Goal: Task Accomplishment & Management: Use online tool/utility

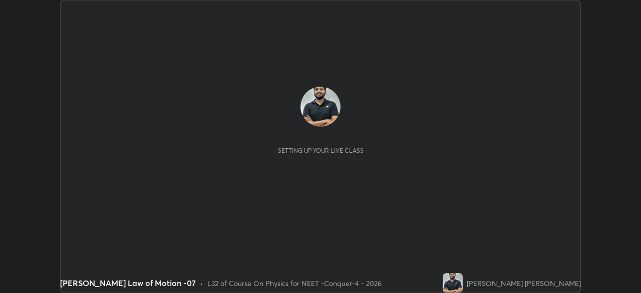
scroll to position [293, 641]
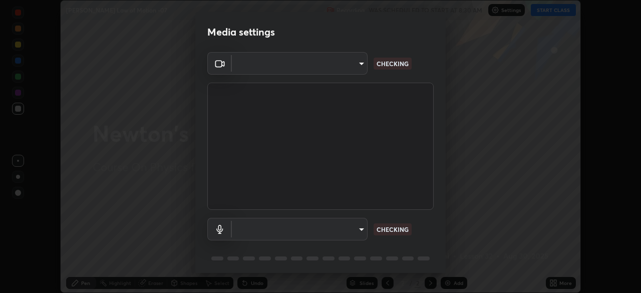
click at [349, 71] on body "Erase all [PERSON_NAME] Law of Motion -07 Recording WAS SCHEDULED TO START AT 8…" at bounding box center [320, 146] width 641 height 293
click at [343, 69] on div at bounding box center [320, 146] width 641 height 293
type input "548a44a52523d2997e35a3c13491b16d14ec2e678e88aab68fdaa9d4bfa060c5"
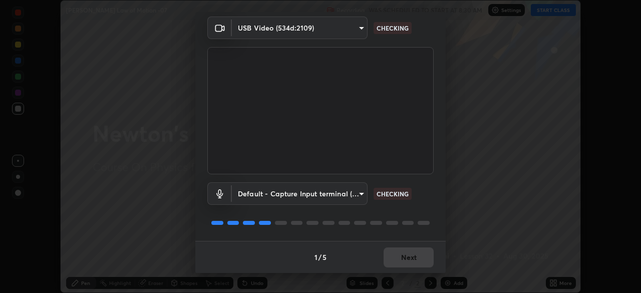
click at [341, 194] on body "Erase all [PERSON_NAME] Law of Motion -07 Recording WAS SCHEDULED TO START AT 8…" at bounding box center [320, 146] width 641 height 293
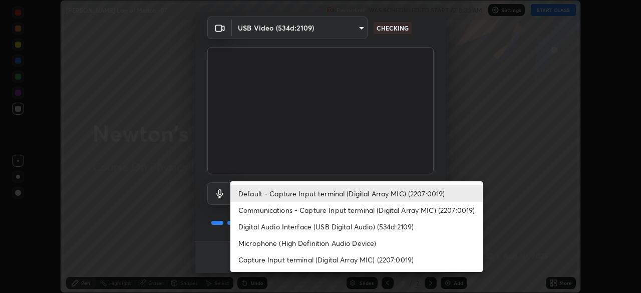
click at [332, 228] on li "Digital Audio Interface (USB Digital Audio) (534d:2109)" at bounding box center [356, 226] width 252 height 17
type input "12ac0b8a30920bf315e1911e3582112a90870c5fd350a1d8644ddc7b3b3588c1"
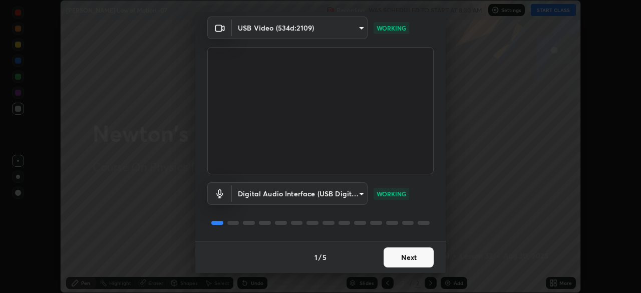
click at [406, 261] on button "Next" at bounding box center [408, 257] width 50 height 20
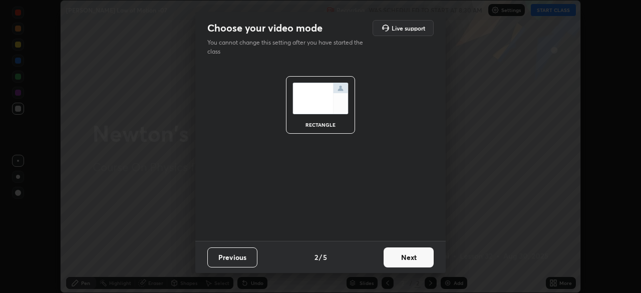
scroll to position [0, 0]
click at [415, 261] on button "Next" at bounding box center [408, 257] width 50 height 20
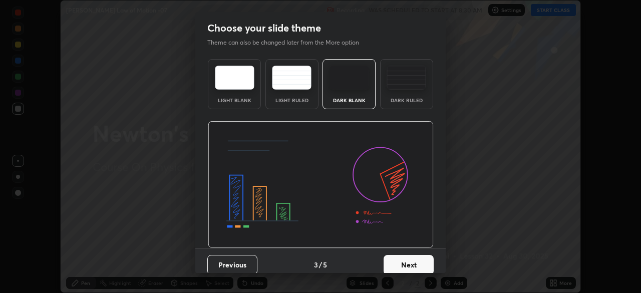
click at [421, 263] on button "Next" at bounding box center [408, 265] width 50 height 20
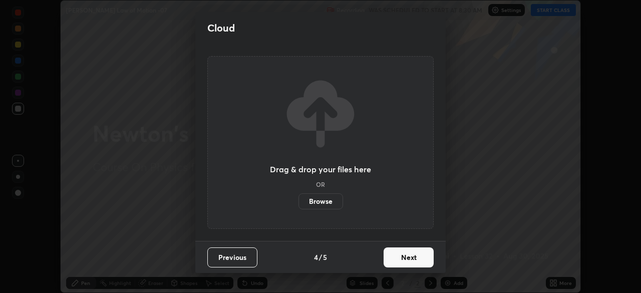
click at [428, 263] on button "Next" at bounding box center [408, 257] width 50 height 20
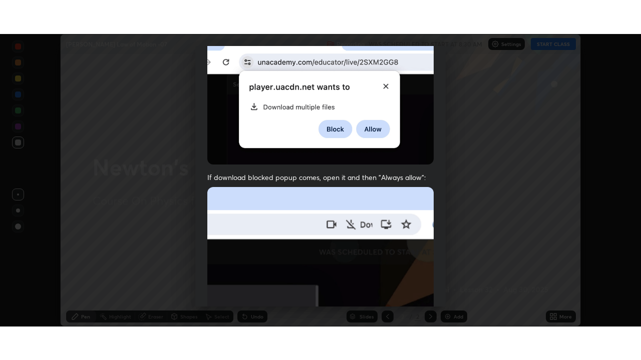
scroll to position [240, 0]
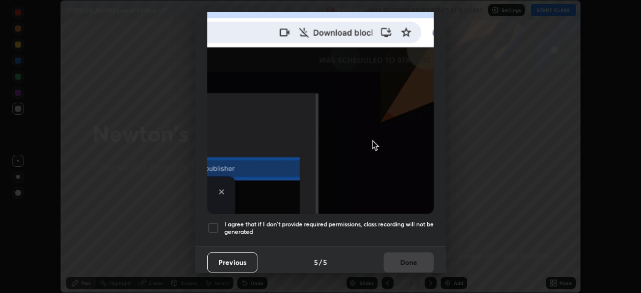
click at [215, 225] on div at bounding box center [213, 228] width 12 height 12
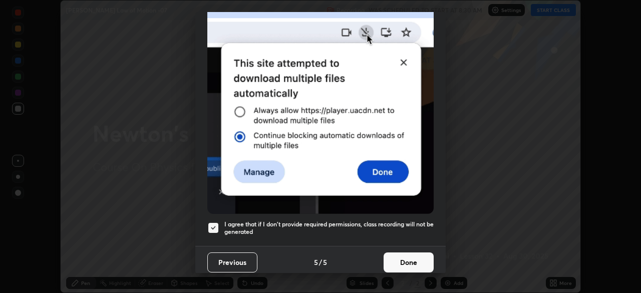
click at [407, 257] on button "Done" at bounding box center [408, 262] width 50 height 20
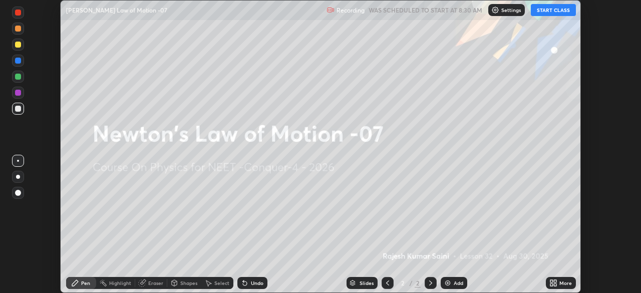
click at [551, 284] on icon at bounding box center [551, 284] width 3 height 3
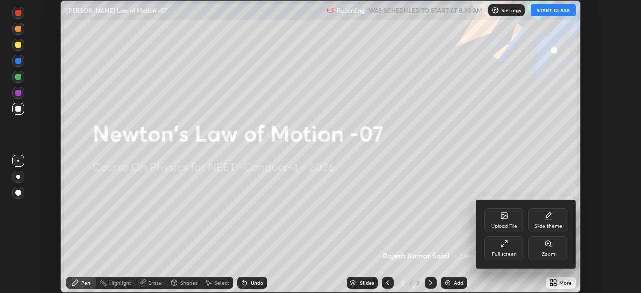
click at [501, 254] on div "Full screen" at bounding box center [504, 254] width 25 height 5
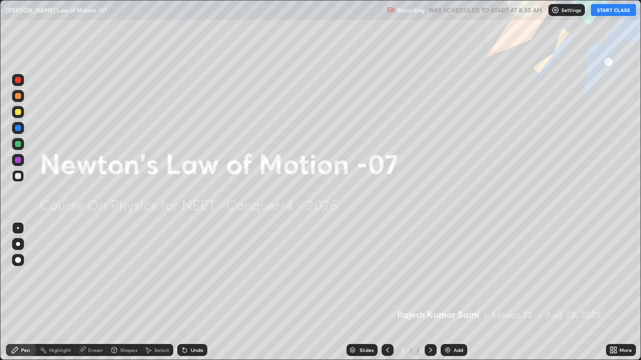
scroll to position [360, 641]
click at [558, 11] on img at bounding box center [555, 10] width 8 height 8
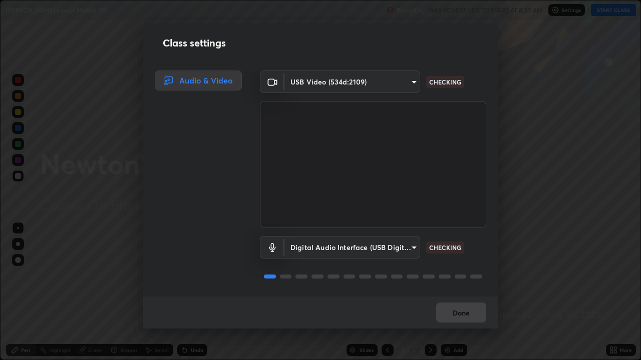
scroll to position [1, 0]
click at [459, 292] on button "Done" at bounding box center [461, 313] width 50 height 20
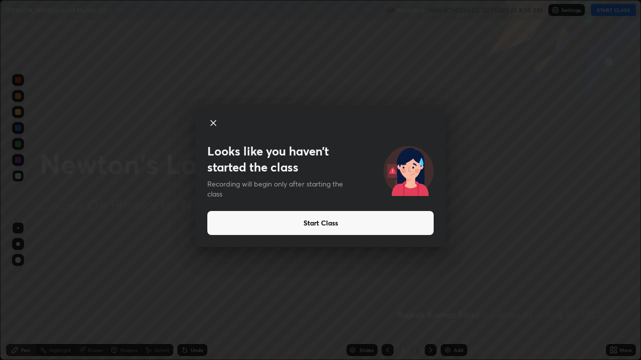
click at [333, 227] on button "Start Class" at bounding box center [320, 223] width 226 height 24
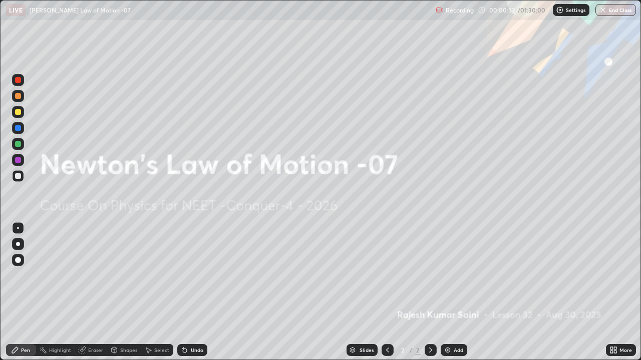
click at [448, 292] on img at bounding box center [447, 350] width 8 height 8
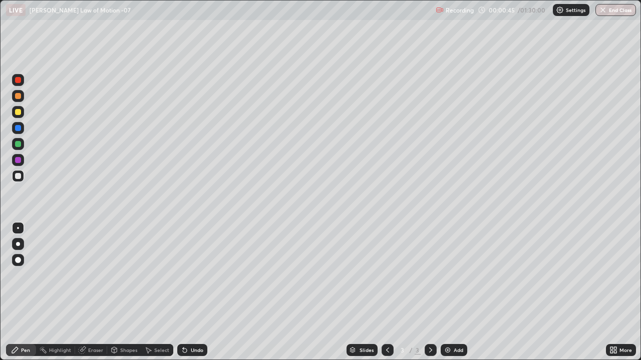
click at [18, 81] on div at bounding box center [18, 80] width 6 height 6
click at [193, 292] on div "Undo" at bounding box center [197, 350] width 13 height 5
click at [19, 245] on div at bounding box center [18, 244] width 4 height 4
click at [94, 292] on div "Eraser" at bounding box center [95, 350] width 15 height 5
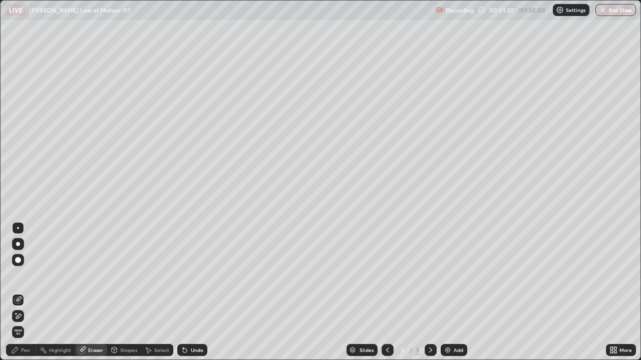
click at [121, 292] on div "Shapes" at bounding box center [128, 350] width 17 height 5
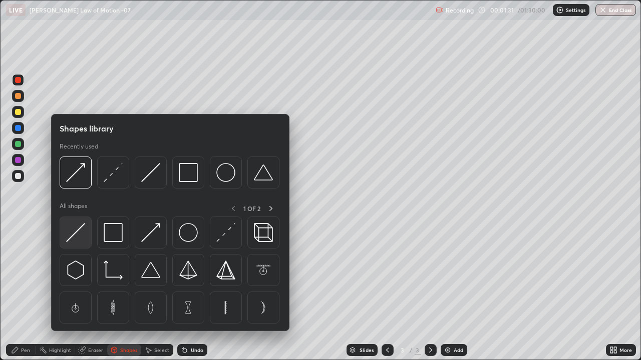
click at [82, 235] on img at bounding box center [75, 232] width 19 height 19
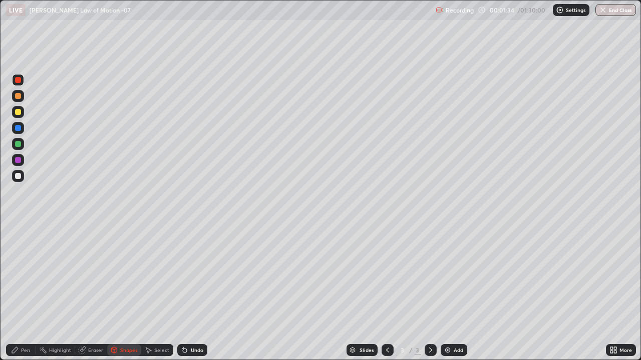
click at [124, 292] on div "Shapes" at bounding box center [128, 350] width 17 height 5
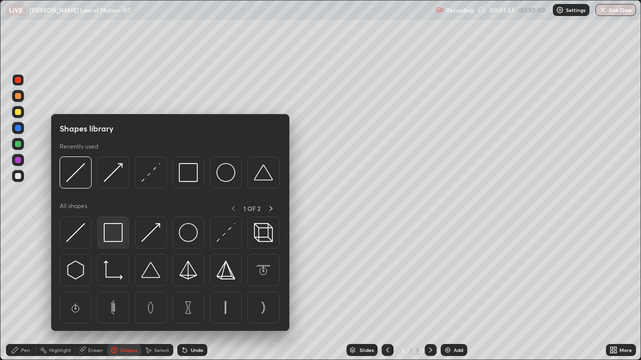
click at [113, 230] on img at bounding box center [113, 232] width 19 height 19
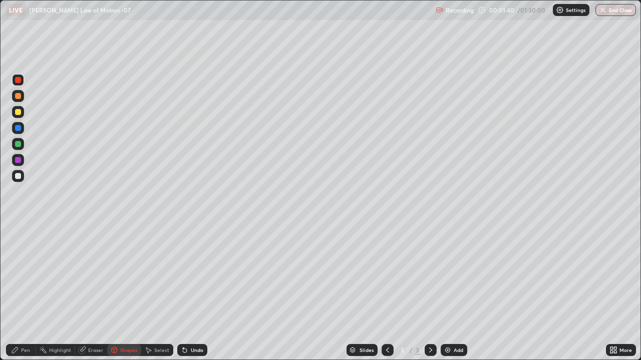
click at [26, 292] on div "Pen" at bounding box center [25, 350] width 9 height 5
click at [120, 292] on div "Shapes" at bounding box center [128, 350] width 17 height 5
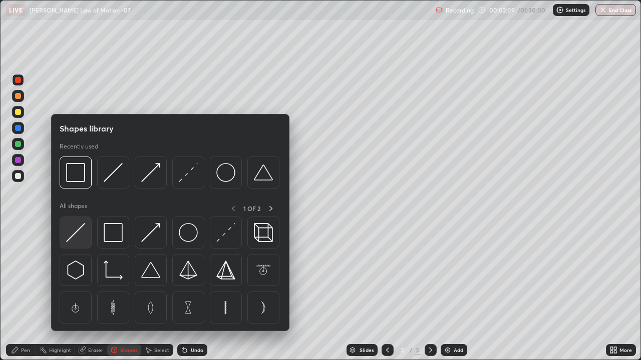
click at [76, 236] on img at bounding box center [75, 232] width 19 height 19
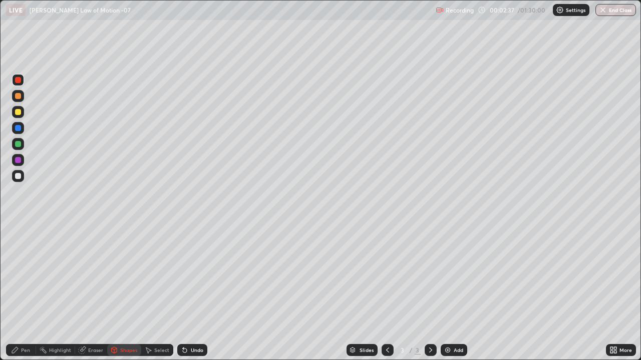
click at [29, 292] on div "Pen" at bounding box center [25, 350] width 9 height 5
click at [19, 176] on div at bounding box center [18, 176] width 6 height 6
click at [17, 112] on div at bounding box center [18, 112] width 6 height 6
click at [18, 180] on div at bounding box center [18, 176] width 12 height 12
click at [446, 292] on img at bounding box center [447, 350] width 8 height 8
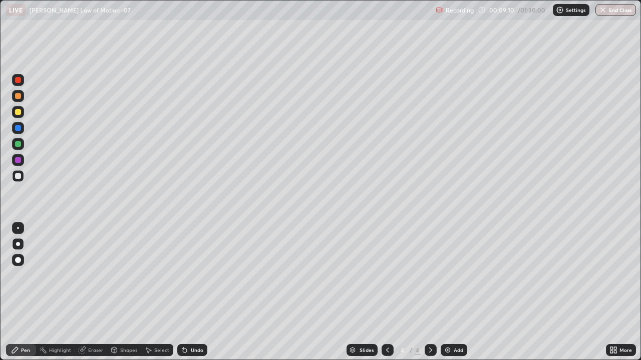
click at [20, 82] on div at bounding box center [18, 80] width 6 height 6
click at [17, 176] on div at bounding box center [18, 176] width 6 height 6
click at [191, 292] on div "Undo" at bounding box center [197, 350] width 13 height 5
click at [194, 292] on div "Undo" at bounding box center [197, 350] width 13 height 5
click at [17, 148] on div at bounding box center [18, 144] width 12 height 12
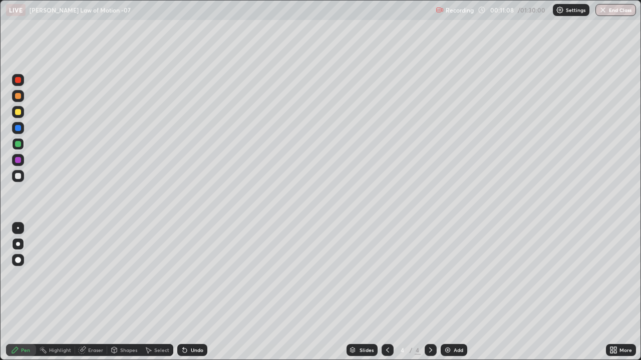
click at [17, 175] on div at bounding box center [18, 176] width 6 height 6
click at [21, 176] on div at bounding box center [18, 176] width 6 height 6
click at [18, 179] on div at bounding box center [18, 176] width 6 height 6
click at [16, 161] on div at bounding box center [18, 160] width 6 height 6
click at [449, 292] on img at bounding box center [447, 350] width 8 height 8
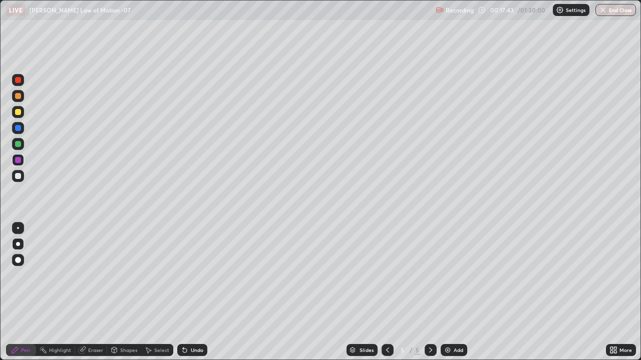
click at [16, 162] on div at bounding box center [18, 160] width 6 height 6
click at [18, 81] on div at bounding box center [18, 80] width 6 height 6
click at [18, 178] on div at bounding box center [18, 176] width 6 height 6
click at [15, 83] on div at bounding box center [18, 80] width 12 height 12
click at [18, 178] on div at bounding box center [18, 176] width 6 height 6
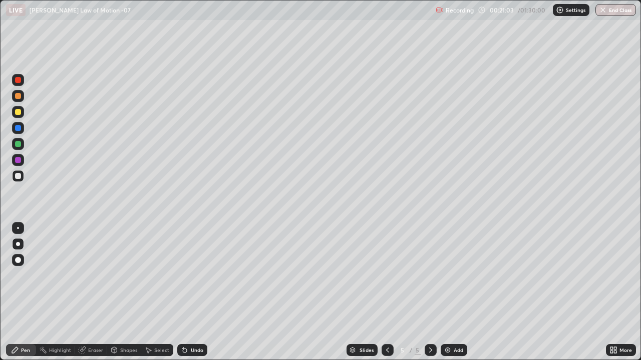
click at [17, 115] on div at bounding box center [18, 112] width 6 height 6
click at [18, 177] on div at bounding box center [18, 176] width 6 height 6
click at [93, 292] on div "Eraser" at bounding box center [95, 350] width 15 height 5
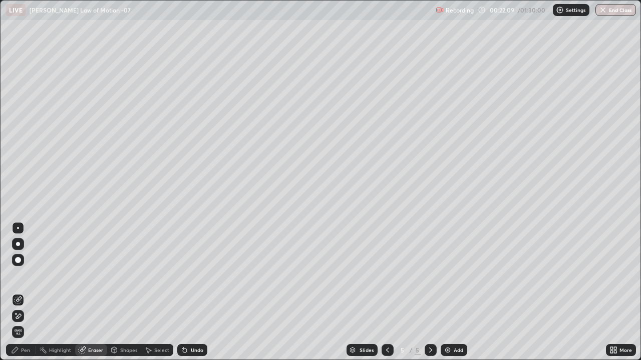
click at [30, 292] on div "Pen" at bounding box center [21, 350] width 30 height 12
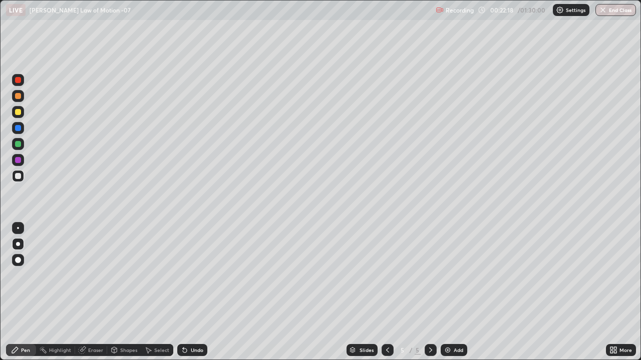
click at [93, 292] on div "Eraser" at bounding box center [95, 350] width 15 height 5
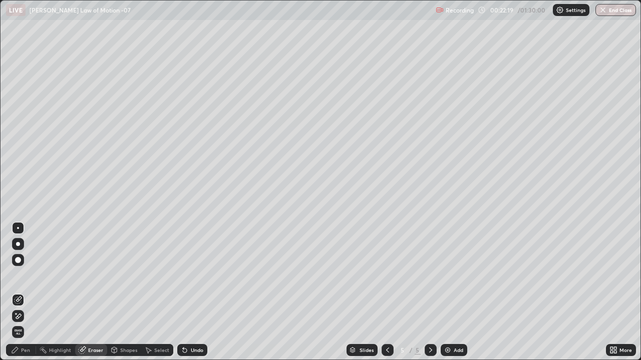
click at [18, 292] on div "Pen" at bounding box center [21, 350] width 30 height 12
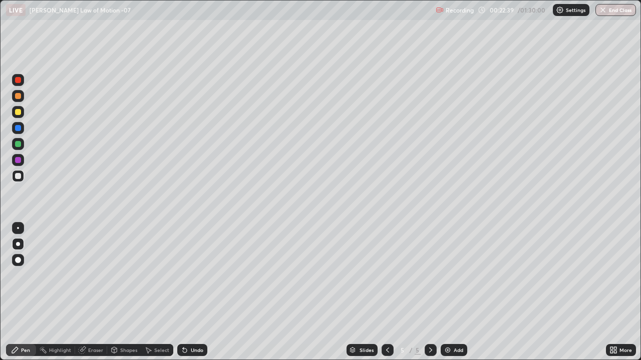
click at [195, 292] on div "Undo" at bounding box center [197, 350] width 13 height 5
click at [199, 292] on div "Undo" at bounding box center [197, 350] width 13 height 5
click at [443, 292] on img at bounding box center [447, 350] width 8 height 8
click at [18, 84] on div at bounding box center [18, 80] width 12 height 12
click at [96, 292] on div "Eraser" at bounding box center [95, 350] width 15 height 5
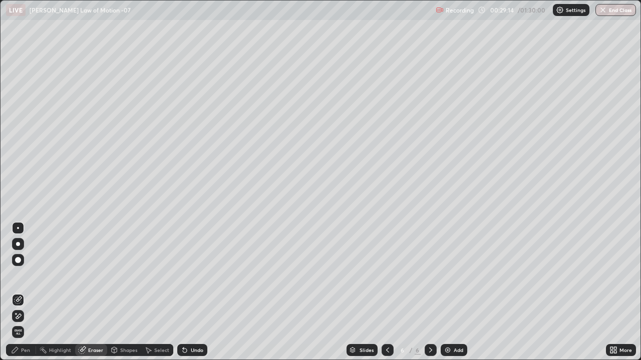
click at [25, 292] on div "Pen" at bounding box center [25, 350] width 9 height 5
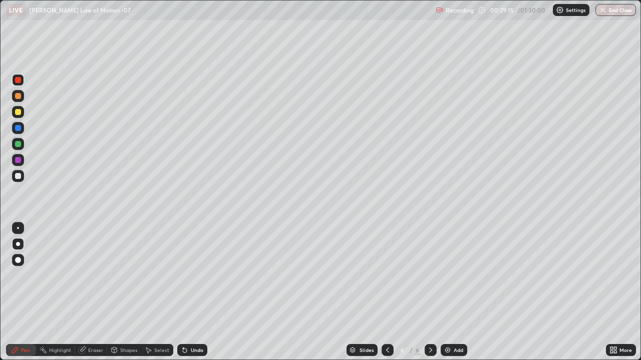
click at [18, 176] on div at bounding box center [18, 176] width 6 height 6
click at [18, 81] on div at bounding box center [18, 80] width 6 height 6
click at [186, 292] on icon at bounding box center [185, 350] width 8 height 8
click at [185, 292] on icon at bounding box center [185, 351] width 4 height 4
click at [183, 292] on icon at bounding box center [185, 351] width 4 height 4
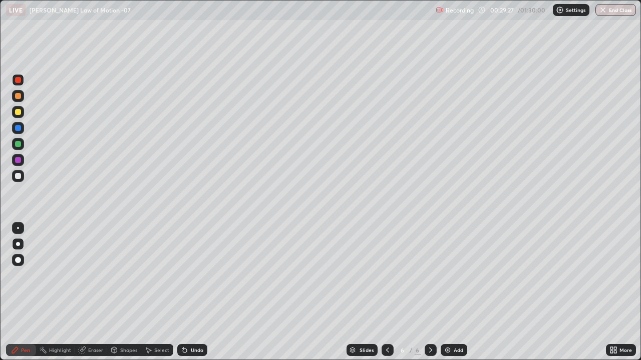
click at [189, 292] on div "Undo" at bounding box center [192, 350] width 30 height 12
click at [18, 176] on div at bounding box center [18, 176] width 6 height 6
click at [175, 292] on div "Undo" at bounding box center [190, 350] width 34 height 20
click at [16, 83] on div at bounding box center [18, 80] width 6 height 6
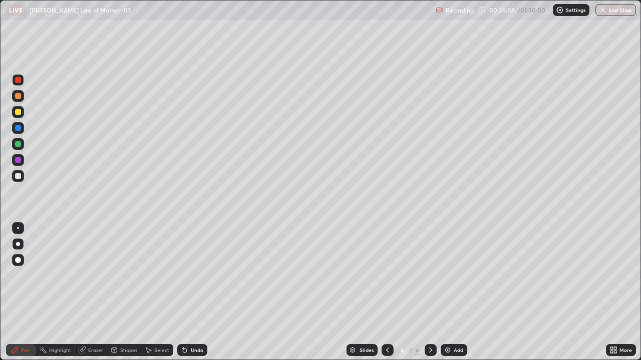
click at [18, 178] on div at bounding box center [18, 176] width 6 height 6
click at [28, 193] on div "Erase all" at bounding box center [18, 180] width 24 height 320
click at [454, 292] on div "Add" at bounding box center [459, 350] width 10 height 5
click at [15, 85] on div at bounding box center [18, 80] width 12 height 12
click at [17, 178] on div at bounding box center [18, 176] width 6 height 6
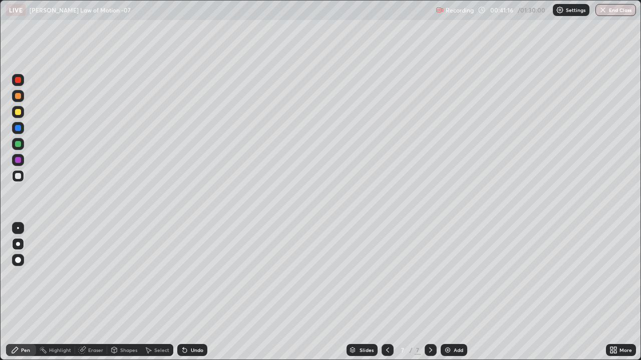
click at [0, 292] on div "Setting up your live class" at bounding box center [320, 180] width 641 height 360
click at [94, 292] on div "Eraser" at bounding box center [91, 350] width 32 height 12
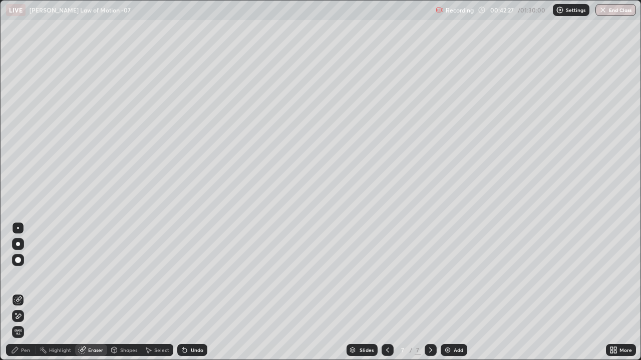
click at [27, 292] on div "Pen" at bounding box center [25, 350] width 9 height 5
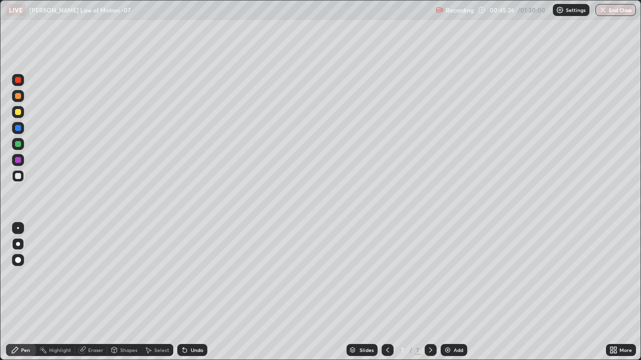
click at [18, 177] on div at bounding box center [18, 176] width 6 height 6
click at [150, 292] on icon at bounding box center [149, 351] width 6 height 6
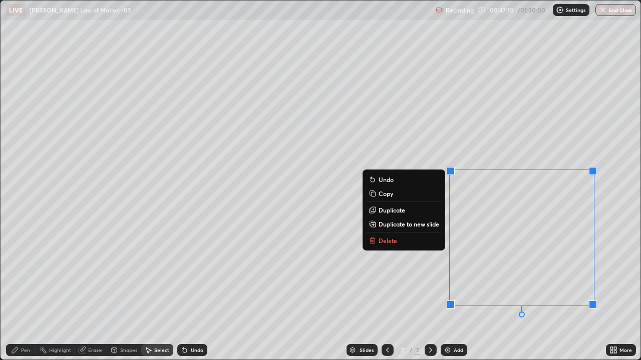
click at [408, 240] on button "Delete" at bounding box center [403, 241] width 75 height 12
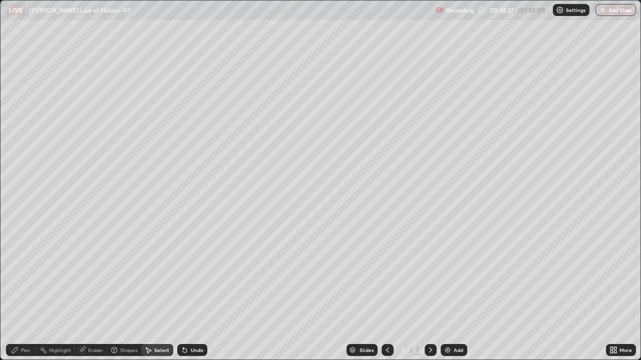
click at [447, 292] on img at bounding box center [447, 350] width 8 height 8
click at [28, 292] on div "Pen" at bounding box center [25, 350] width 9 height 5
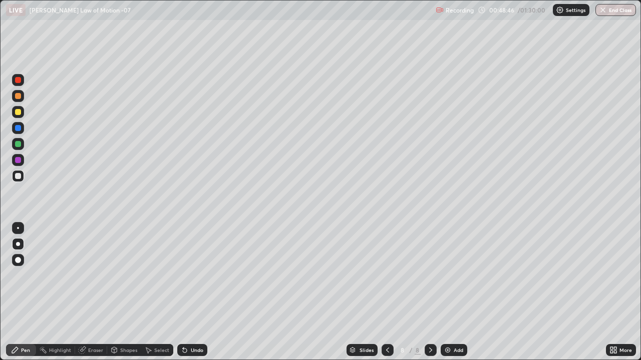
click at [16, 83] on div at bounding box center [18, 80] width 6 height 6
click at [17, 178] on div at bounding box center [18, 176] width 6 height 6
click at [121, 292] on div "Shapes" at bounding box center [124, 350] width 34 height 12
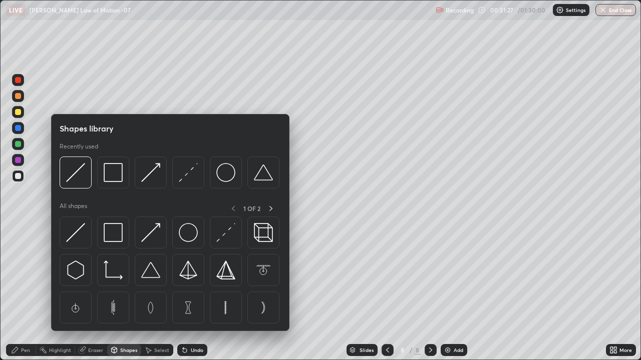
click at [129, 292] on div "Shapes" at bounding box center [128, 350] width 17 height 5
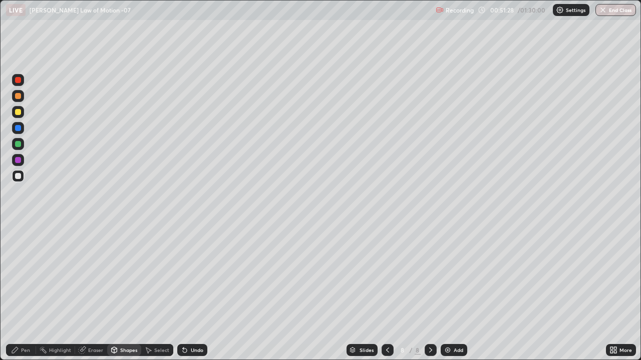
click at [157, 292] on div "Select" at bounding box center [161, 350] width 15 height 5
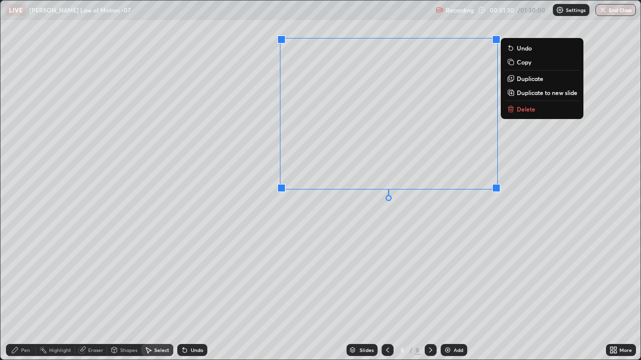
click at [512, 110] on icon at bounding box center [512, 110] width 0 height 2
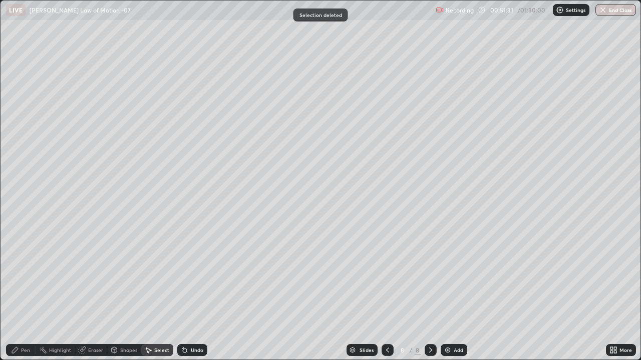
click at [24, 292] on div "Pen" at bounding box center [21, 350] width 30 height 12
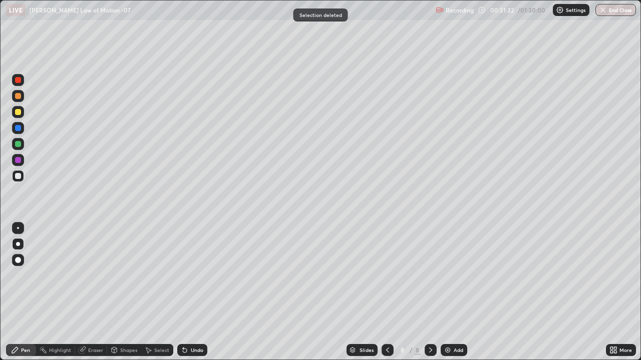
click at [18, 174] on div at bounding box center [18, 176] width 6 height 6
click at [16, 81] on div at bounding box center [18, 80] width 6 height 6
click at [28, 212] on div "Erase all" at bounding box center [18, 180] width 24 height 320
click at [446, 292] on img at bounding box center [447, 350] width 8 height 8
click at [20, 178] on div at bounding box center [18, 176] width 6 height 6
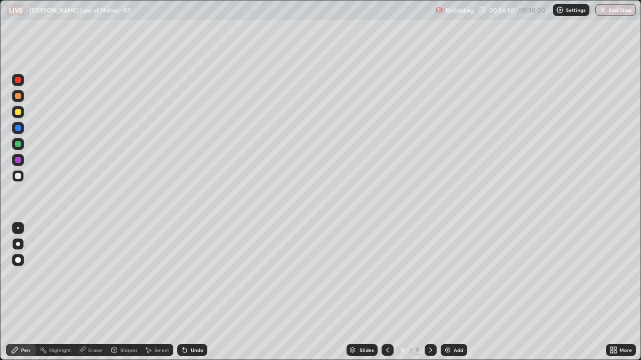
click at [21, 82] on div at bounding box center [18, 80] width 12 height 12
click at [447, 292] on img at bounding box center [447, 350] width 8 height 8
click at [194, 292] on div "Undo" at bounding box center [192, 350] width 30 height 12
click at [20, 178] on div at bounding box center [18, 176] width 6 height 6
click at [19, 84] on div at bounding box center [18, 80] width 12 height 12
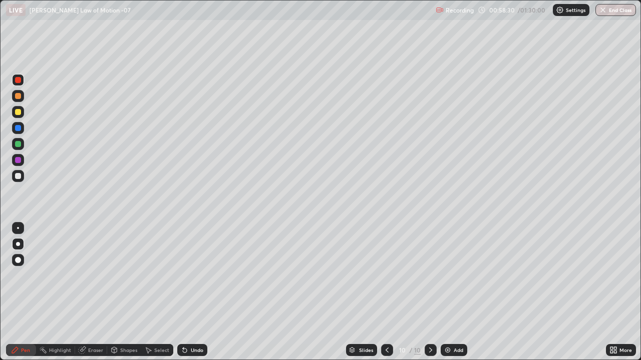
click at [157, 292] on div "Select" at bounding box center [161, 350] width 15 height 5
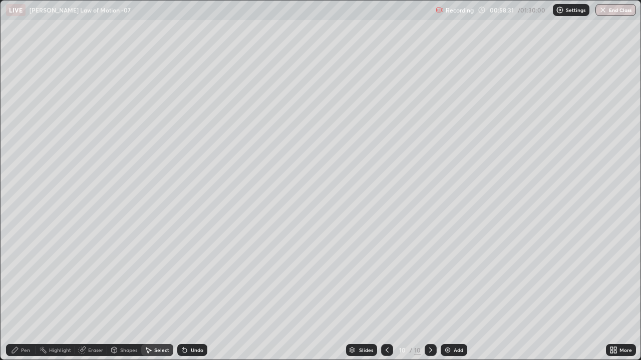
click at [125, 292] on div "Shapes" at bounding box center [128, 350] width 17 height 5
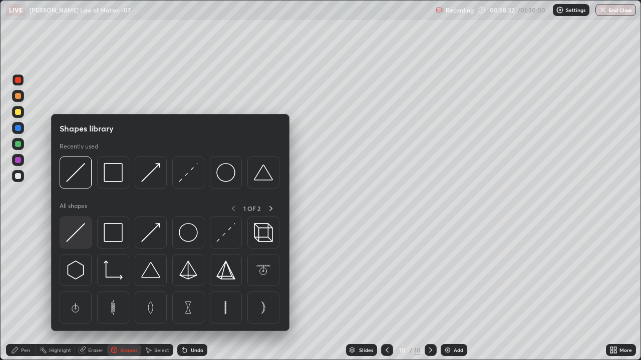
click at [78, 235] on img at bounding box center [75, 232] width 19 height 19
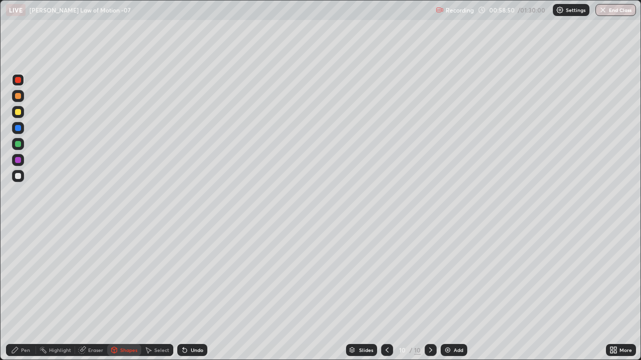
click at [30, 292] on div "Pen" at bounding box center [21, 350] width 30 height 12
click at [19, 176] on div at bounding box center [18, 176] width 6 height 6
click at [18, 82] on div at bounding box center [18, 80] width 6 height 6
click at [19, 176] on div at bounding box center [18, 176] width 6 height 6
click at [17, 162] on div at bounding box center [18, 160] width 6 height 6
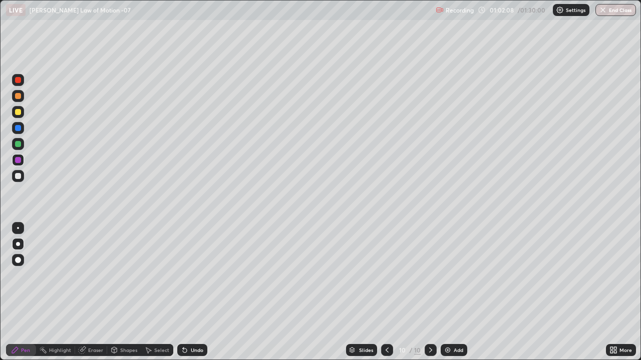
click at [19, 177] on div at bounding box center [18, 176] width 6 height 6
click at [452, 292] on div "Add" at bounding box center [453, 350] width 27 height 12
click at [18, 81] on div at bounding box center [18, 80] width 6 height 6
click at [128, 292] on div "Shapes" at bounding box center [128, 350] width 17 height 5
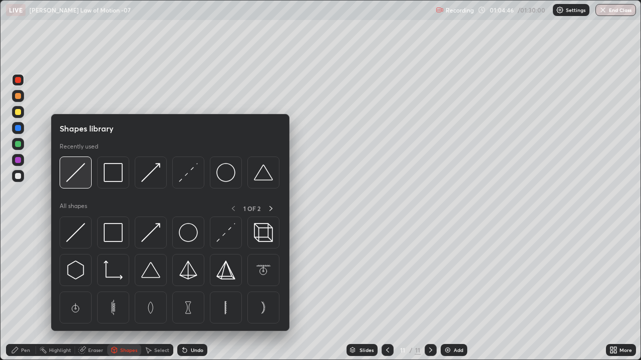
click at [77, 179] on img at bounding box center [75, 172] width 19 height 19
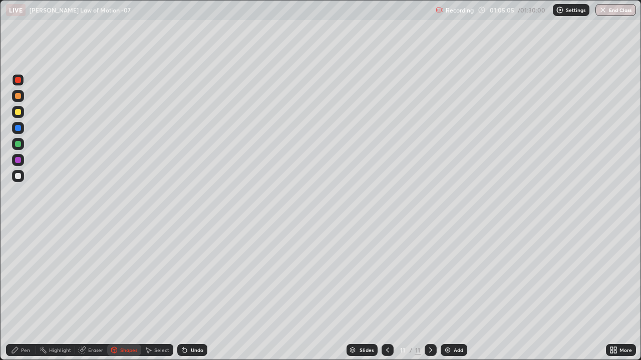
click at [28, 292] on div "Pen" at bounding box center [25, 350] width 9 height 5
click at [129, 292] on div "Shapes" at bounding box center [124, 350] width 34 height 12
click at [159, 292] on div "Select" at bounding box center [161, 350] width 15 height 5
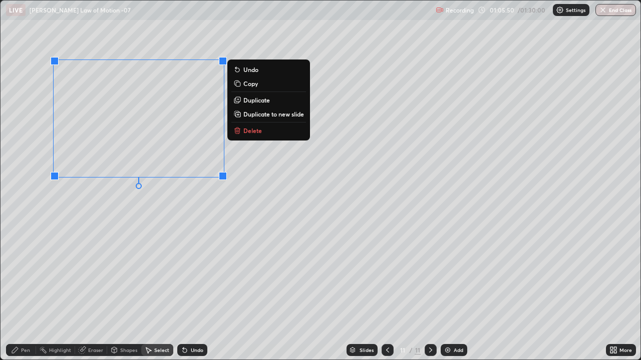
click at [258, 102] on p "Duplicate" at bounding box center [256, 100] width 27 height 8
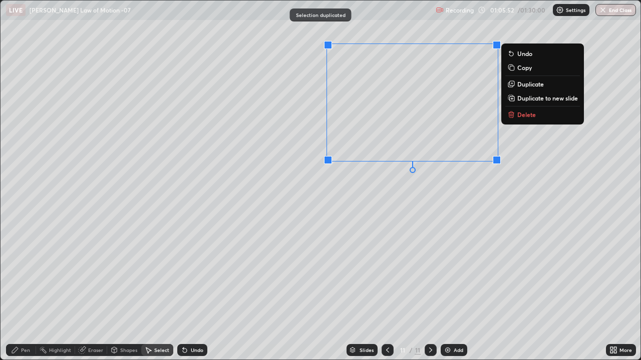
click at [479, 210] on div "0 ° Undo Copy Duplicate Duplicate to new slide Delete" at bounding box center [321, 180] width 640 height 359
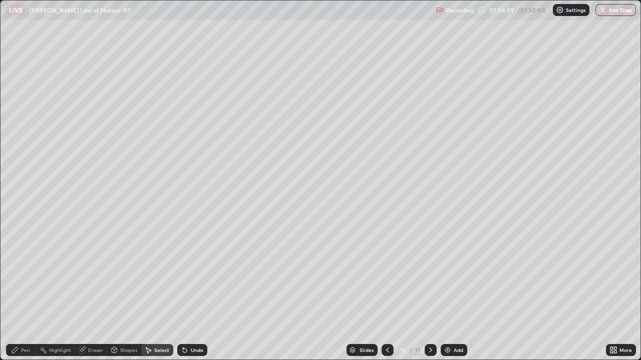
click at [25, 292] on div "Pen" at bounding box center [21, 350] width 30 height 12
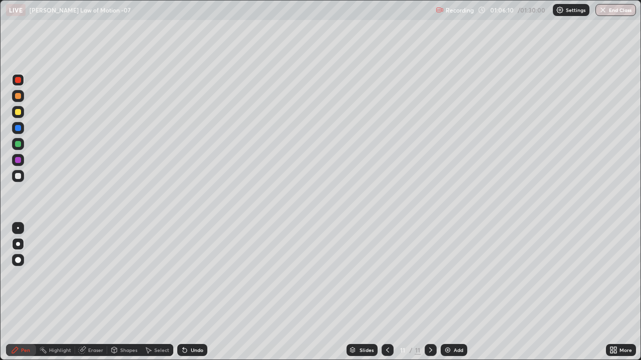
click at [16, 177] on div at bounding box center [18, 176] width 6 height 6
click at [18, 146] on div at bounding box center [18, 144] width 6 height 6
click at [18, 180] on div at bounding box center [18, 176] width 12 height 12
click at [126, 292] on div "Shapes" at bounding box center [124, 350] width 34 height 12
click at [163, 292] on div "Select" at bounding box center [157, 350] width 32 height 12
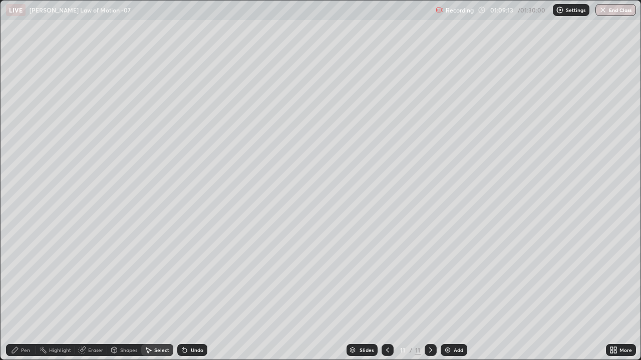
click at [89, 292] on div "Eraser" at bounding box center [95, 350] width 15 height 5
click at [446, 292] on img at bounding box center [447, 350] width 8 height 8
click at [23, 292] on div "Pen" at bounding box center [21, 350] width 30 height 12
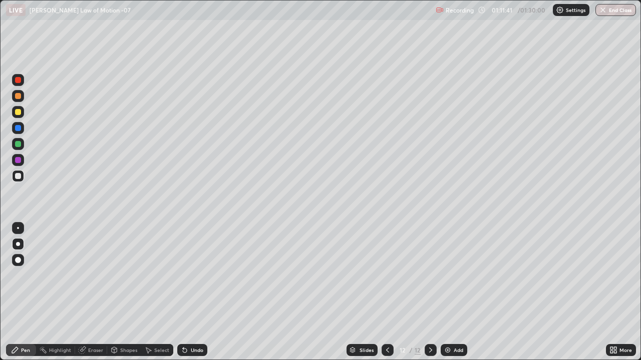
click at [20, 81] on div at bounding box center [18, 80] width 6 height 6
click at [124, 292] on div "Shapes" at bounding box center [124, 350] width 34 height 12
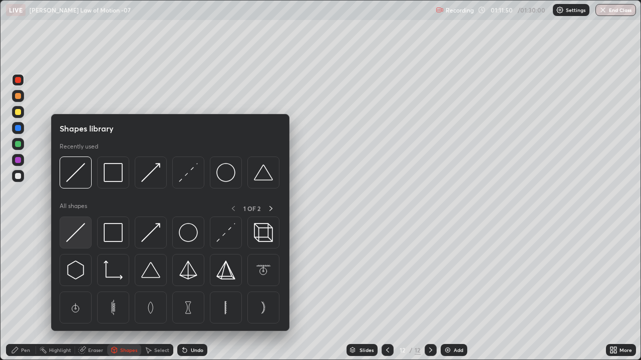
click at [77, 239] on img at bounding box center [75, 232] width 19 height 19
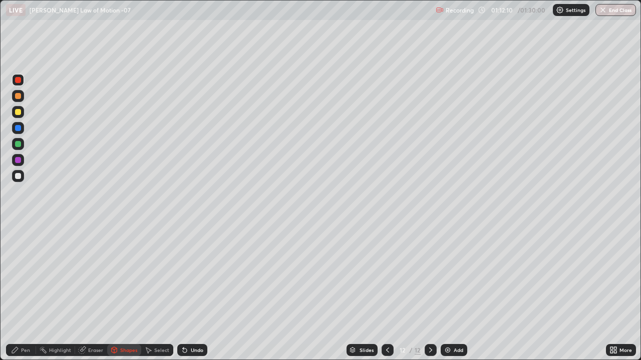
click at [27, 292] on div "Pen" at bounding box center [25, 350] width 9 height 5
click at [131, 292] on div "Shapes" at bounding box center [124, 350] width 34 height 12
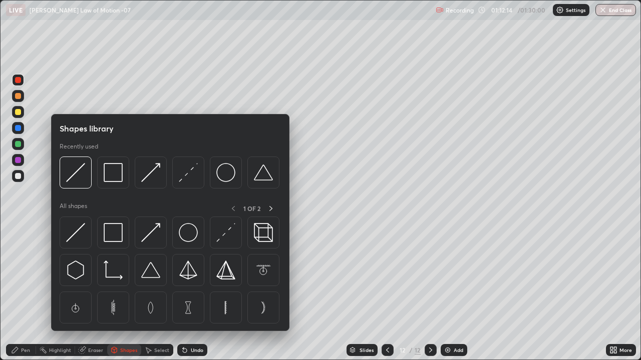
click at [155, 292] on div "Select" at bounding box center [161, 350] width 15 height 5
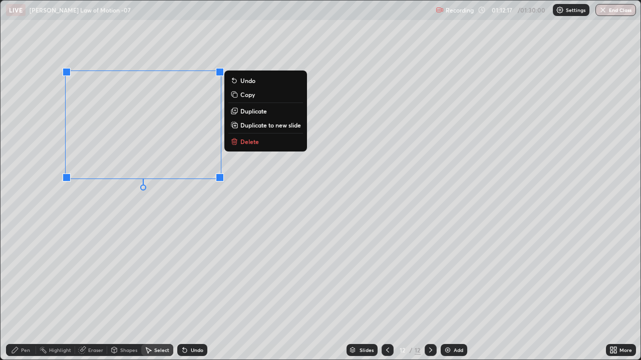
click at [249, 111] on p "Duplicate" at bounding box center [253, 111] width 27 height 8
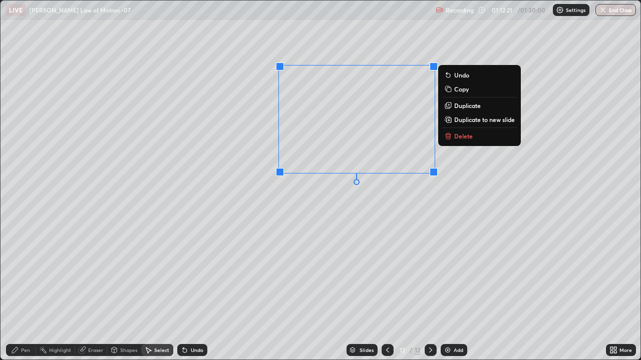
click at [459, 105] on p "Duplicate" at bounding box center [467, 106] width 27 height 8
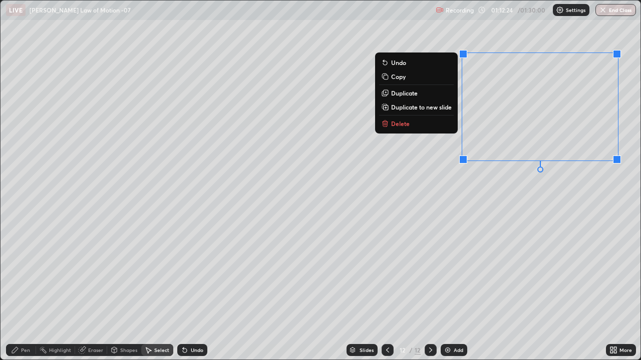
click at [519, 217] on div "0 ° Undo Copy Duplicate Duplicate to new slide Delete" at bounding box center [321, 180] width 640 height 359
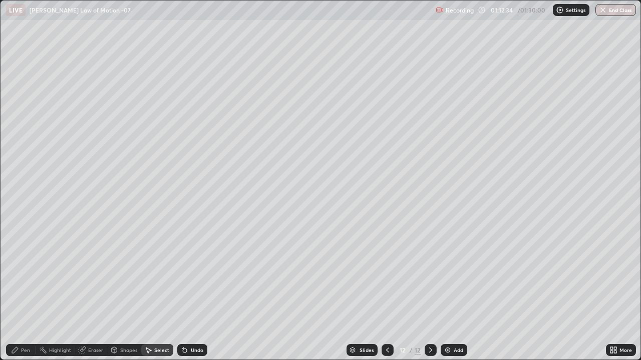
click at [29, 292] on div "Pen" at bounding box center [25, 350] width 9 height 5
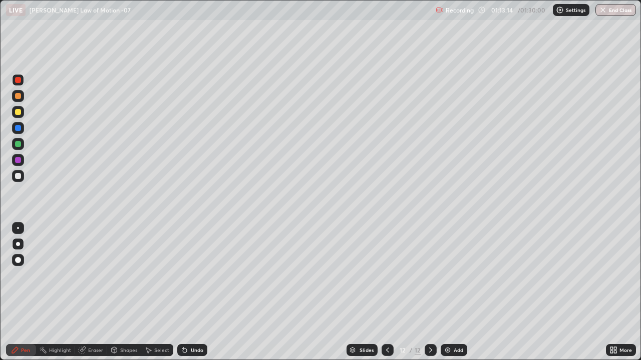
click at [17, 178] on div at bounding box center [18, 176] width 6 height 6
click at [25, 267] on div at bounding box center [18, 260] width 16 height 16
click at [18, 244] on div at bounding box center [18, 244] width 4 height 4
click at [0, 292] on div "Setting up your live class" at bounding box center [320, 180] width 641 height 360
click at [612, 11] on button "End Class" at bounding box center [615, 10] width 41 height 12
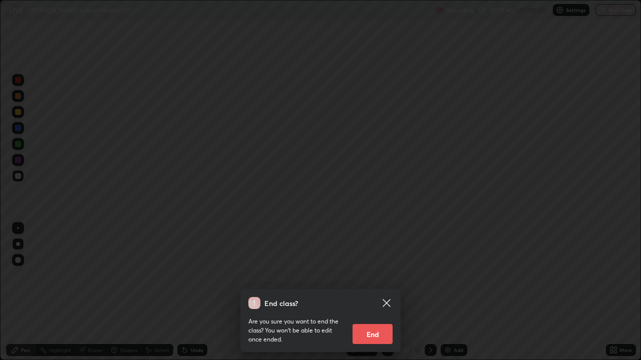
click at [374, 292] on button "End" at bounding box center [372, 334] width 40 height 20
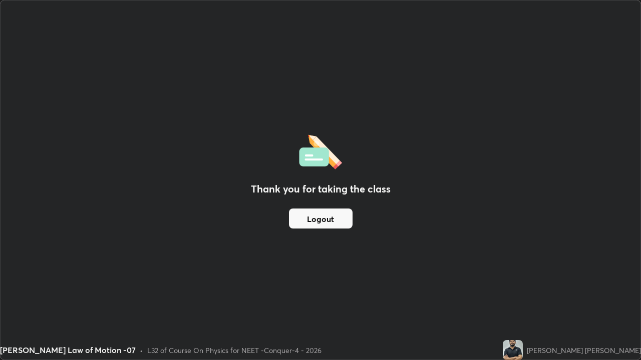
click at [325, 218] on button "Logout" at bounding box center [321, 219] width 64 height 20
click at [312, 220] on button "Logout" at bounding box center [321, 219] width 64 height 20
click at [309, 224] on button "Logout" at bounding box center [321, 219] width 64 height 20
click at [310, 223] on button "Logout" at bounding box center [321, 219] width 64 height 20
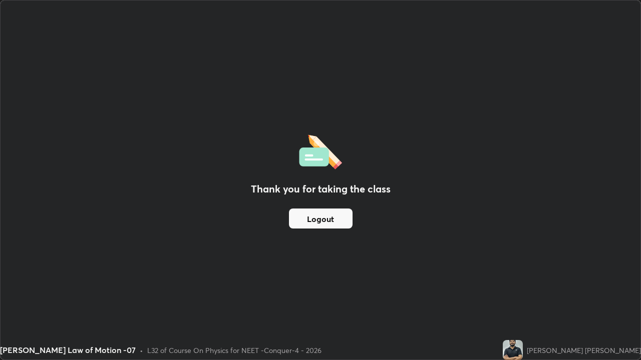
click at [301, 224] on button "Logout" at bounding box center [321, 219] width 64 height 20
click at [309, 226] on button "Logout" at bounding box center [321, 219] width 64 height 20
click at [313, 218] on button "Logout" at bounding box center [321, 219] width 64 height 20
click at [311, 221] on button "Logout" at bounding box center [321, 219] width 64 height 20
click at [311, 219] on button "Logout" at bounding box center [321, 219] width 64 height 20
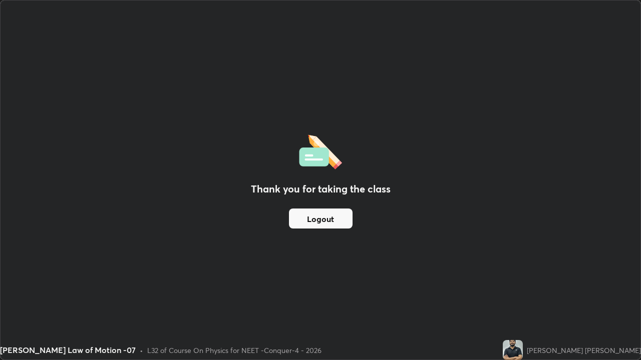
click at [305, 218] on button "Logout" at bounding box center [321, 219] width 64 height 20
click at [311, 218] on button "Logout" at bounding box center [321, 219] width 64 height 20
click at [305, 213] on button "Logout" at bounding box center [321, 219] width 64 height 20
click at [320, 212] on button "Logout" at bounding box center [321, 219] width 64 height 20
click at [308, 219] on button "Logout" at bounding box center [321, 219] width 64 height 20
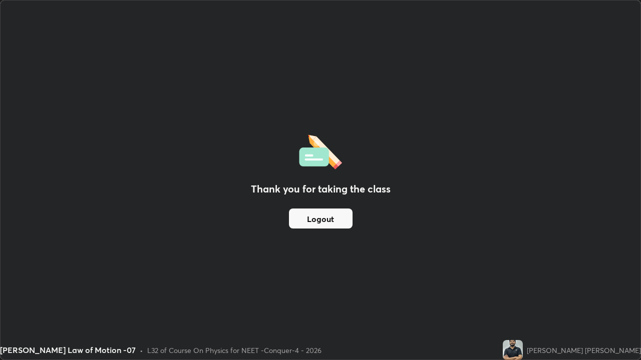
click at [313, 223] on button "Logout" at bounding box center [321, 219] width 64 height 20
click at [523, 292] on img at bounding box center [513, 350] width 20 height 20
click at [310, 215] on button "Logout" at bounding box center [321, 219] width 64 height 20
click at [311, 224] on button "Logout" at bounding box center [321, 219] width 64 height 20
click at [320, 219] on button "Logout" at bounding box center [321, 219] width 64 height 20
